Goal: Task Accomplishment & Management: Use online tool/utility

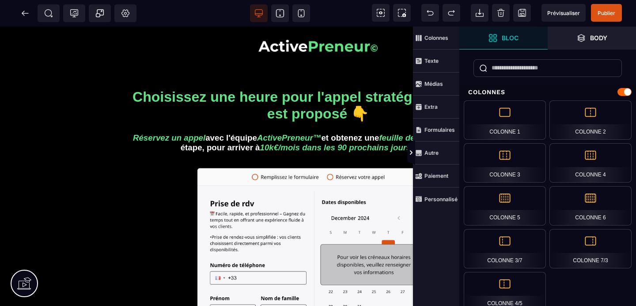
click at [509, 40] on strong "Bloc" at bounding box center [510, 37] width 17 height 7
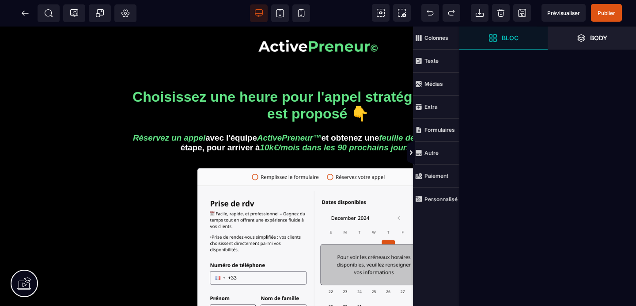
click at [509, 40] on strong "Bloc" at bounding box center [510, 37] width 17 height 7
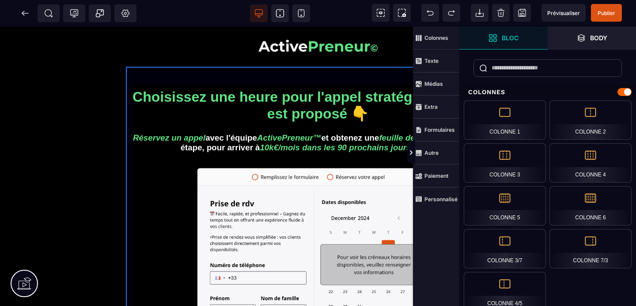
click at [296, 166] on div "Choisissez une heure pour l'appel stratégique qui vous est proposé 👇 Réservez u…" at bounding box center [318, 287] width 384 height 440
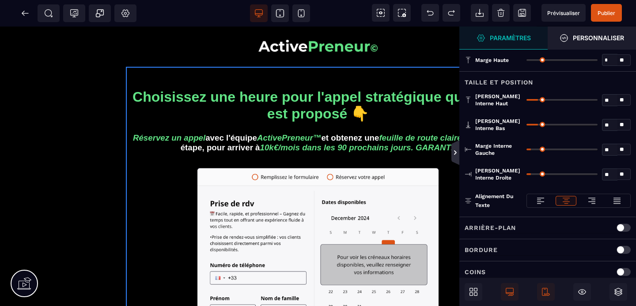
click at [456, 151] on icon at bounding box center [455, 152] width 7 height 7
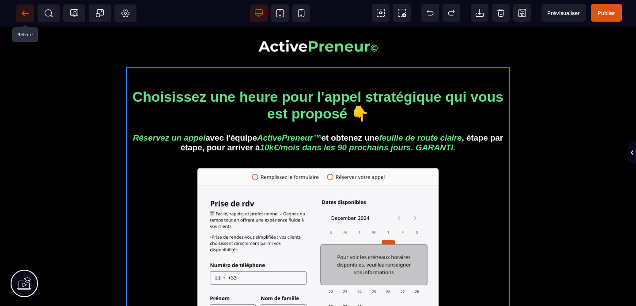
click at [21, 17] on icon at bounding box center [25, 13] width 9 height 9
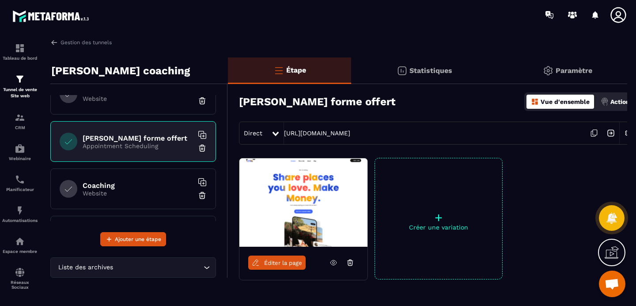
scroll to position [69, 0]
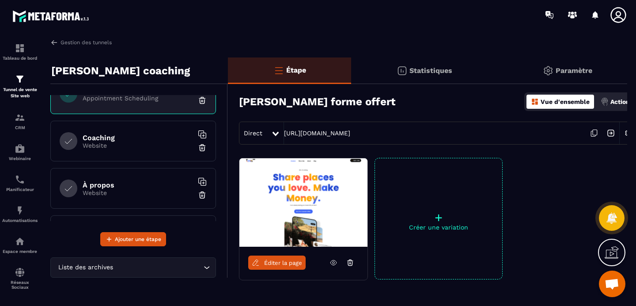
click at [113, 150] on div "Coaching Website" at bounding box center [133, 141] width 166 height 41
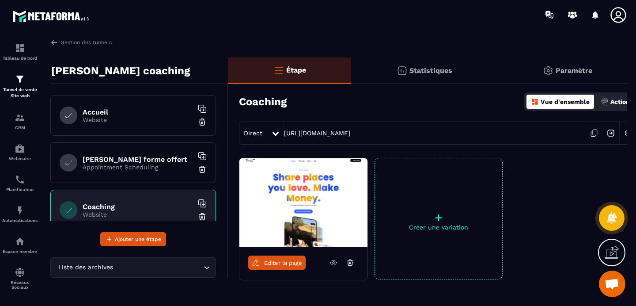
click at [128, 120] on p "Website" at bounding box center [138, 119] width 110 height 7
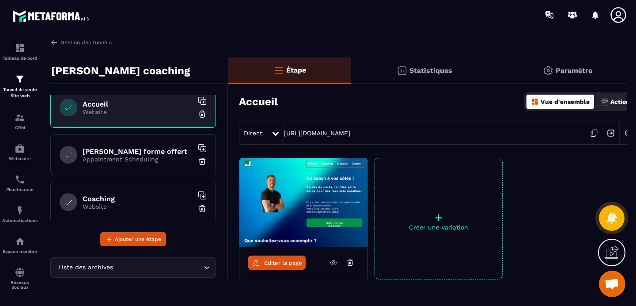
scroll to position [68, 0]
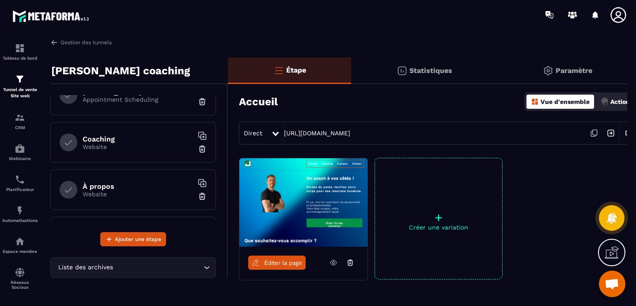
click at [97, 152] on div "Coaching Website" at bounding box center [133, 142] width 166 height 41
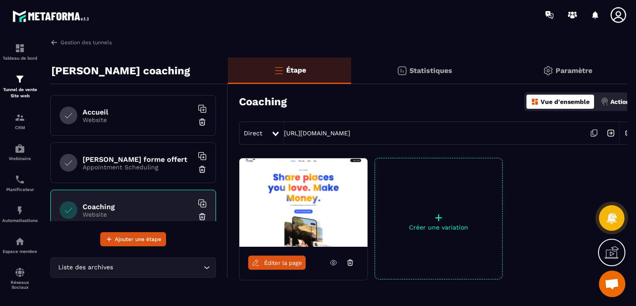
click at [123, 123] on div "Accueil Website" at bounding box center [133, 115] width 166 height 41
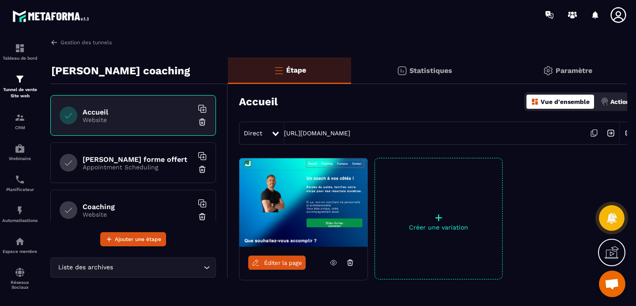
click at [271, 261] on span "Éditer la page" at bounding box center [283, 262] width 38 height 7
